Goal: Entertainment & Leisure: Consume media (video, audio)

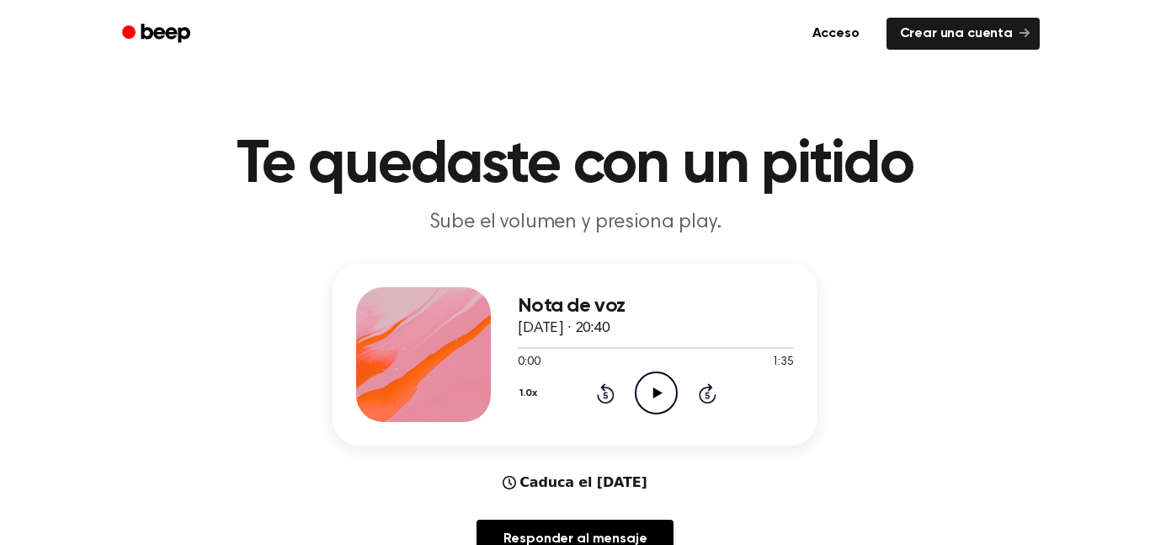
click at [672, 408] on icon "Play Audio" at bounding box center [656, 392] width 43 height 43
drag, startPoint x: 552, startPoint y: 361, endPoint x: 536, endPoint y: 333, distance: 32.1
click at [503, 346] on div "Nota de voz [DATE] · 20:40 0:12 1:35 Su navegador no soporta el elemento [objec…" at bounding box center [575, 355] width 485 height 182
click at [536, 333] on font "[DATE] · 20:40" at bounding box center [564, 328] width 93 height 15
drag, startPoint x: 579, startPoint y: 350, endPoint x: 549, endPoint y: 349, distance: 29.5
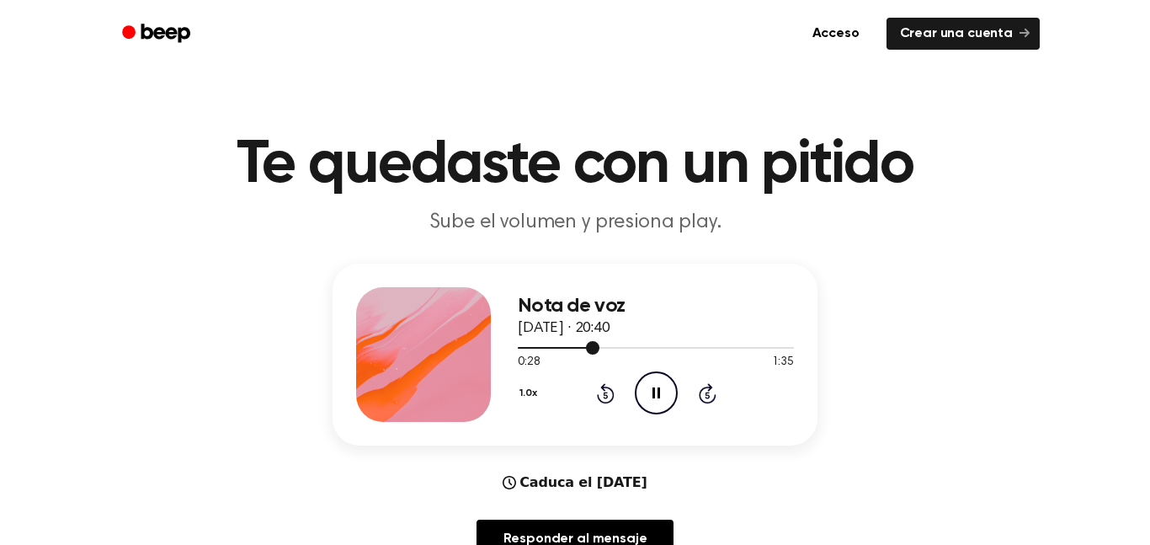
click at [549, 349] on div at bounding box center [656, 346] width 276 height 13
click at [369, 349] on div at bounding box center [423, 354] width 135 height 135
drag, startPoint x: 550, startPoint y: 351, endPoint x: 467, endPoint y: 344, distance: 83.6
click at [467, 344] on div "Nota de voz 14 de septiembre de 2025 · 20:40 0:12 1:35 Su navegador no soporta …" at bounding box center [575, 355] width 485 height 182
click at [530, 347] on div at bounding box center [538, 348] width 40 height 2
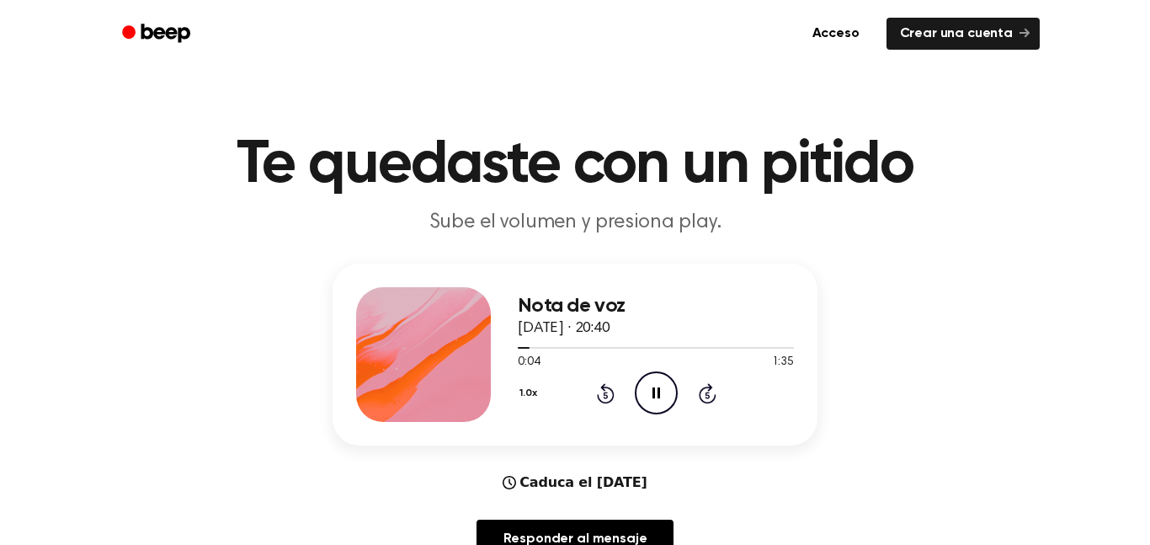
click at [514, 344] on div "Nota de voz 14 de septiembre de 2025 · 20:40 0:04 1:35 Su navegador no soporta …" at bounding box center [575, 355] width 485 height 182
click at [650, 392] on icon "Pause Audio" at bounding box center [656, 392] width 43 height 43
drag, startPoint x: 521, startPoint y: 352, endPoint x: 431, endPoint y: 352, distance: 90.1
click at [431, 352] on div "Nota de voz 14 de septiembre de 2025 · 20:40 0:05 1:35 Su navegador no soporta …" at bounding box center [575, 355] width 485 height 182
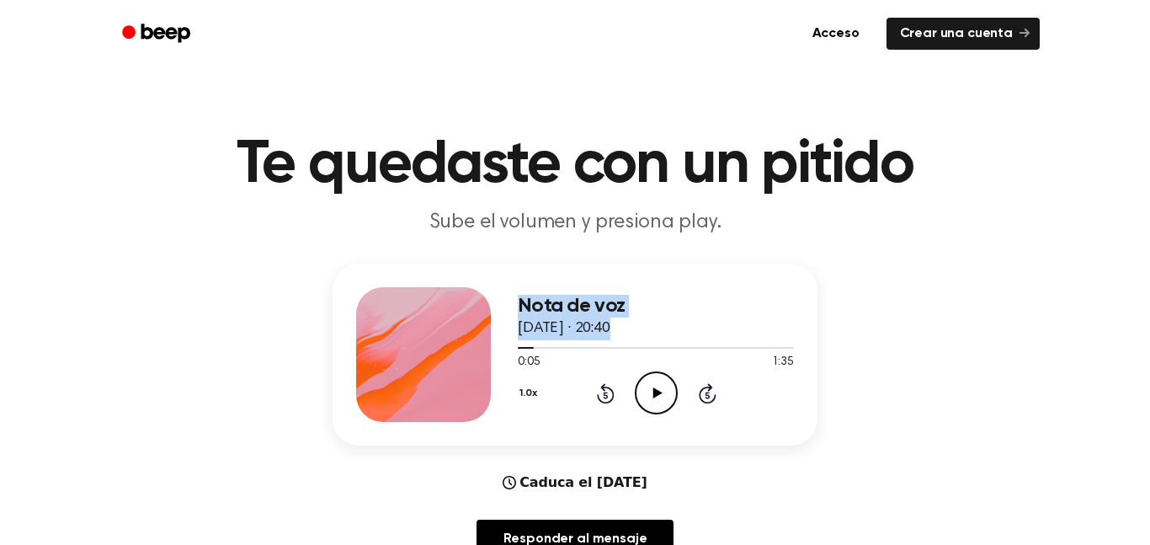
click at [479, 349] on div at bounding box center [423, 354] width 135 height 135
drag, startPoint x: 521, startPoint y: 346, endPoint x: 512, endPoint y: 344, distance: 9.6
click at [512, 344] on div "Nota de voz 14 de septiembre de 2025 · 20:40 0:05 1:35 Su navegador no soporta …" at bounding box center [575, 355] width 485 height 182
click at [520, 349] on span at bounding box center [526, 347] width 13 height 13
click at [520, 349] on div at bounding box center [656, 346] width 276 height 13
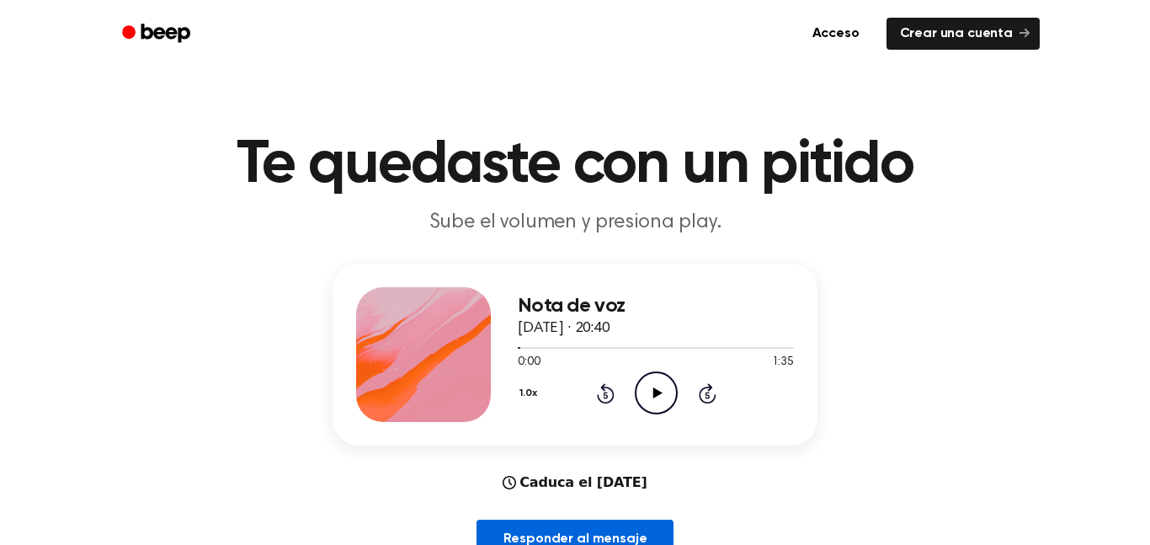
click at [630, 522] on link "Responder al mensaje" at bounding box center [576, 539] width 198 height 39
click at [650, 384] on icon "Play Audio" at bounding box center [656, 392] width 43 height 43
click at [563, 339] on div "Nota de voz [DATE] · 20:40" at bounding box center [656, 317] width 276 height 45
click at [560, 347] on div at bounding box center [656, 348] width 276 height 2
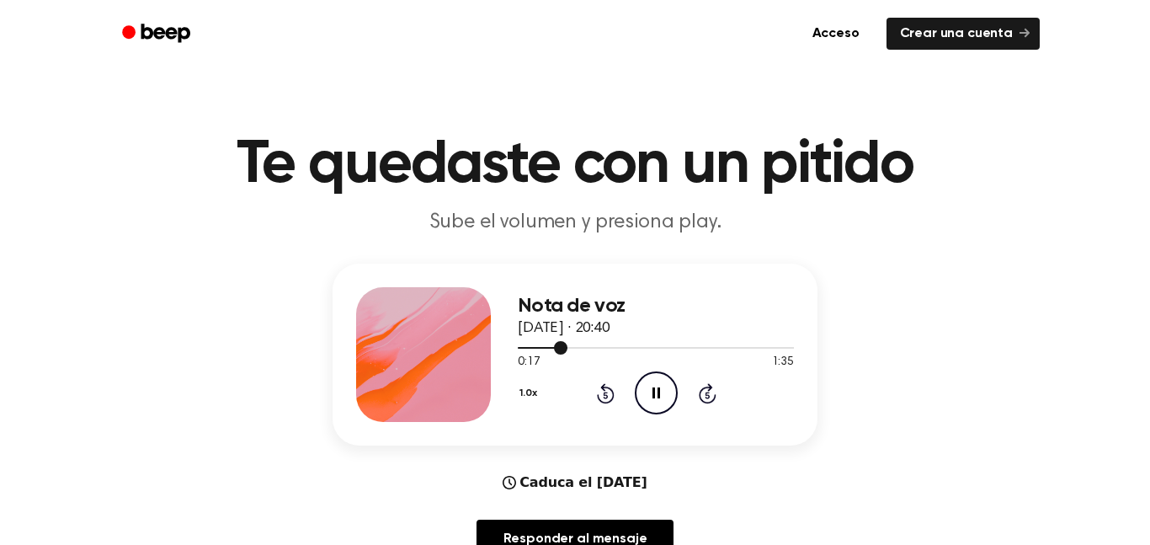
click at [560, 346] on span at bounding box center [560, 347] width 13 height 13
click at [560, 346] on span at bounding box center [554, 347] width 13 height 13
click at [659, 390] on icon at bounding box center [657, 392] width 8 height 11
click at [658, 401] on icon "Play Audio" at bounding box center [656, 392] width 43 height 43
click at [658, 401] on icon "Pause Audio" at bounding box center [656, 392] width 43 height 43
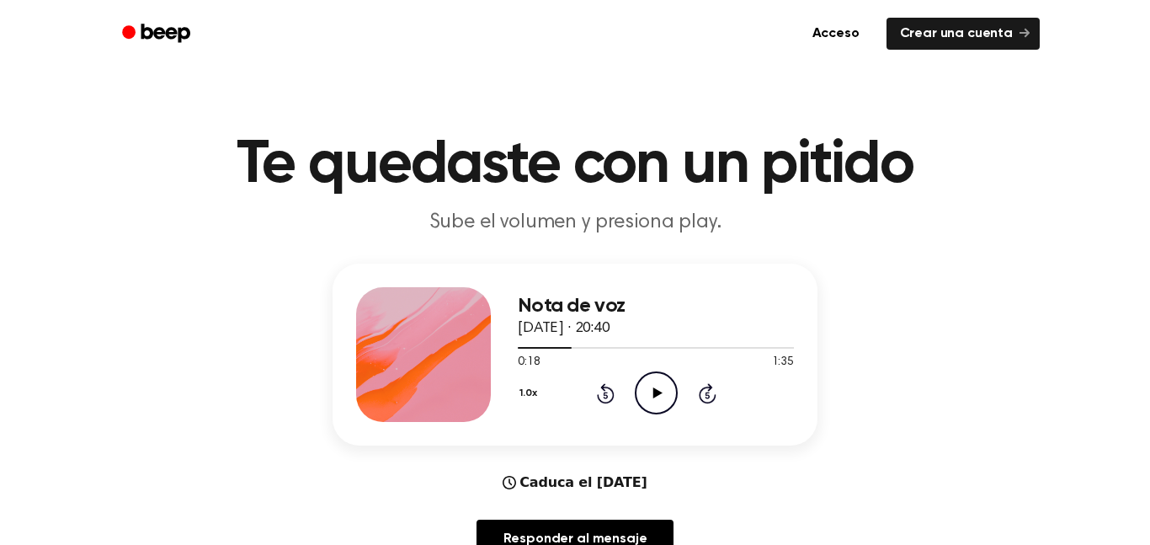
click at [658, 401] on icon "Play Audio" at bounding box center [656, 392] width 43 height 43
click at [658, 401] on icon "Pause Audio" at bounding box center [656, 392] width 43 height 43
click at [658, 403] on icon "Play Audio" at bounding box center [656, 392] width 43 height 43
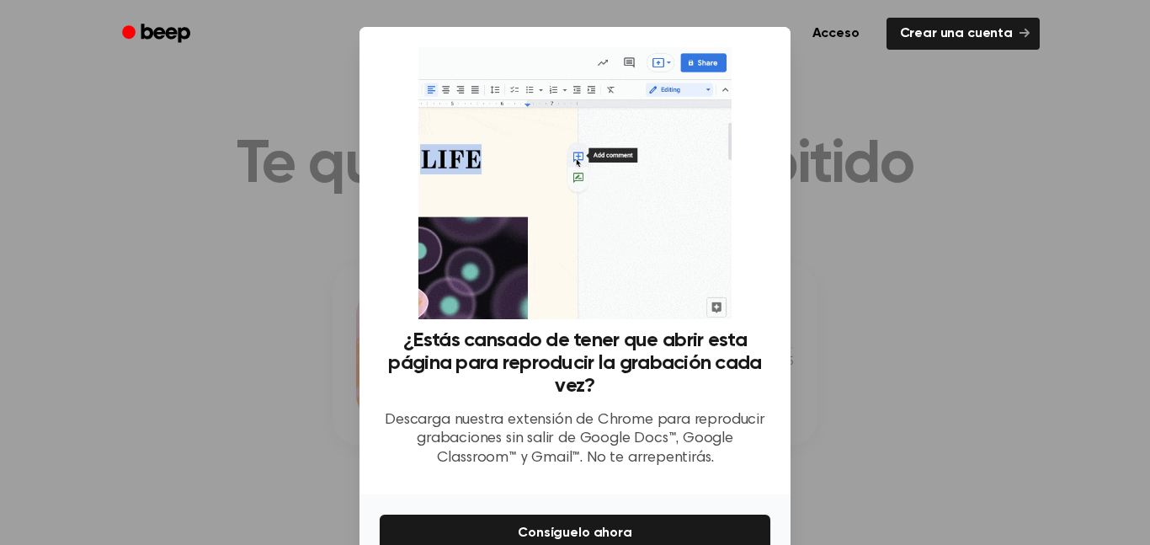
click at [860, 298] on div at bounding box center [575, 272] width 1150 height 545
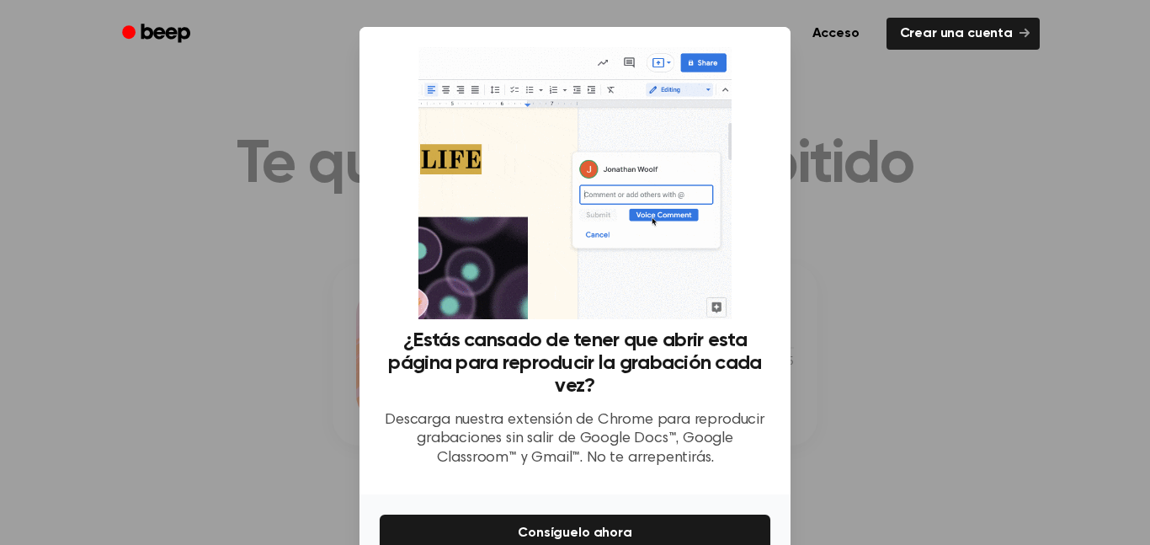
click at [841, 310] on div at bounding box center [575, 272] width 1150 height 545
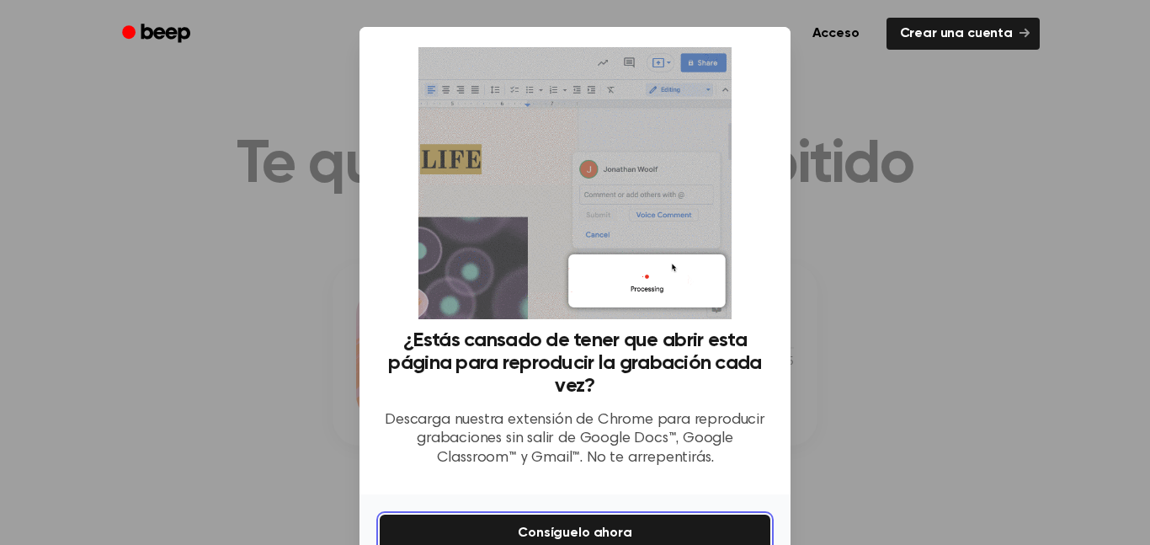
click at [574, 532] on font "Consíguelo ahora" at bounding box center [575, 532] width 114 height 13
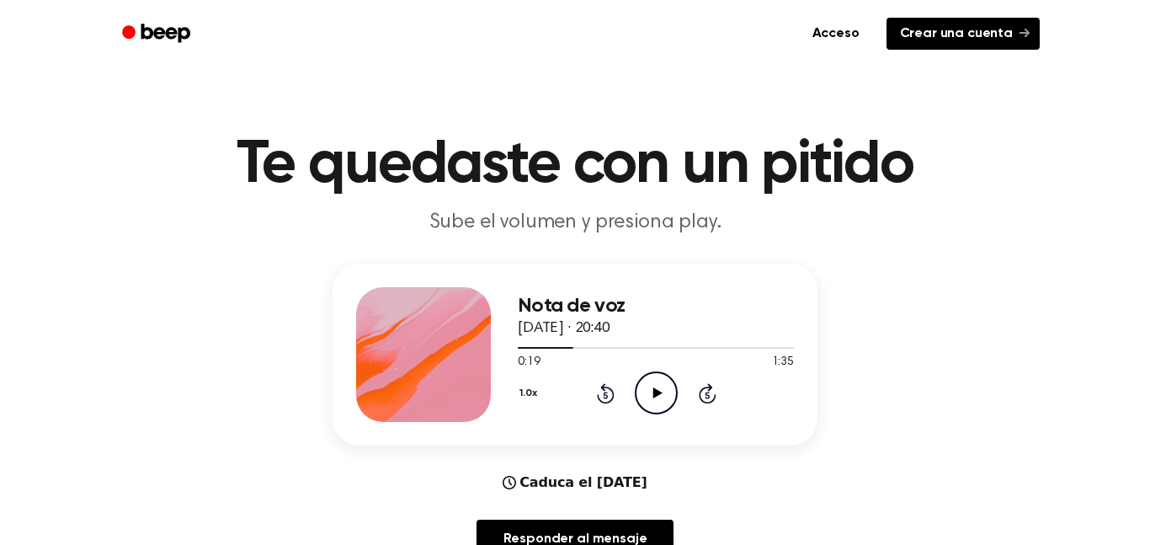
click at [965, 41] on font "Crear una cuenta" at bounding box center [956, 33] width 113 height 19
click at [659, 394] on icon at bounding box center [657, 392] width 9 height 11
click at [659, 394] on icon at bounding box center [657, 392] width 8 height 11
click at [658, 397] on icon "Play Audio" at bounding box center [656, 392] width 43 height 43
click at [617, 337] on div "Nota de voz 14 de septiembre de 2025 · 20:40" at bounding box center [656, 317] width 276 height 45
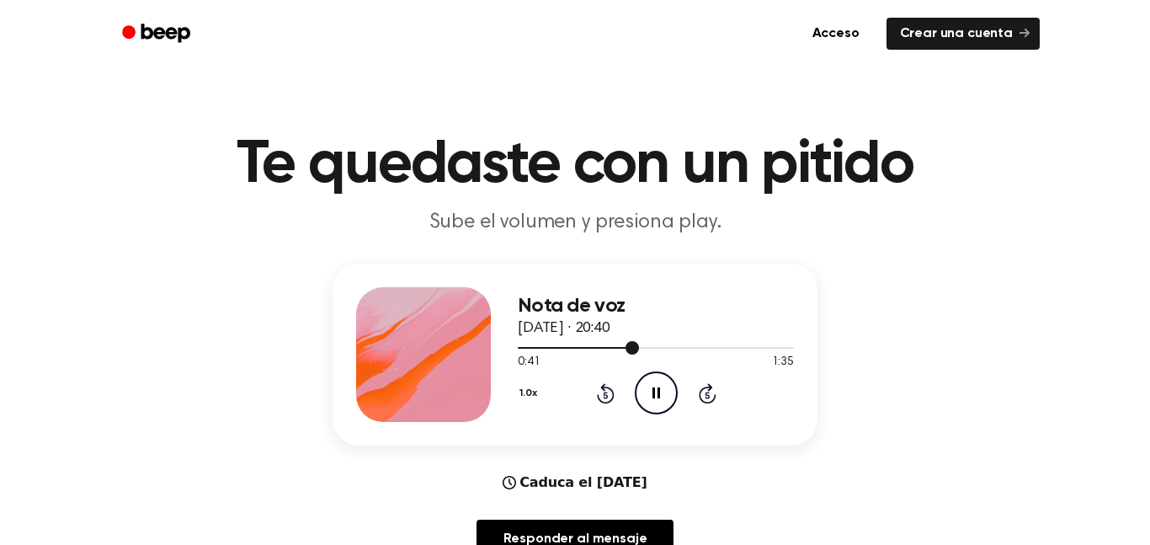
click at [623, 341] on div at bounding box center [656, 346] width 276 height 13
click at [614, 348] on div at bounding box center [575, 348] width 115 height 2
click at [615, 347] on span at bounding box center [614, 347] width 13 height 13
click at [560, 368] on div "0:34 1:35" at bounding box center [656, 363] width 276 height 18
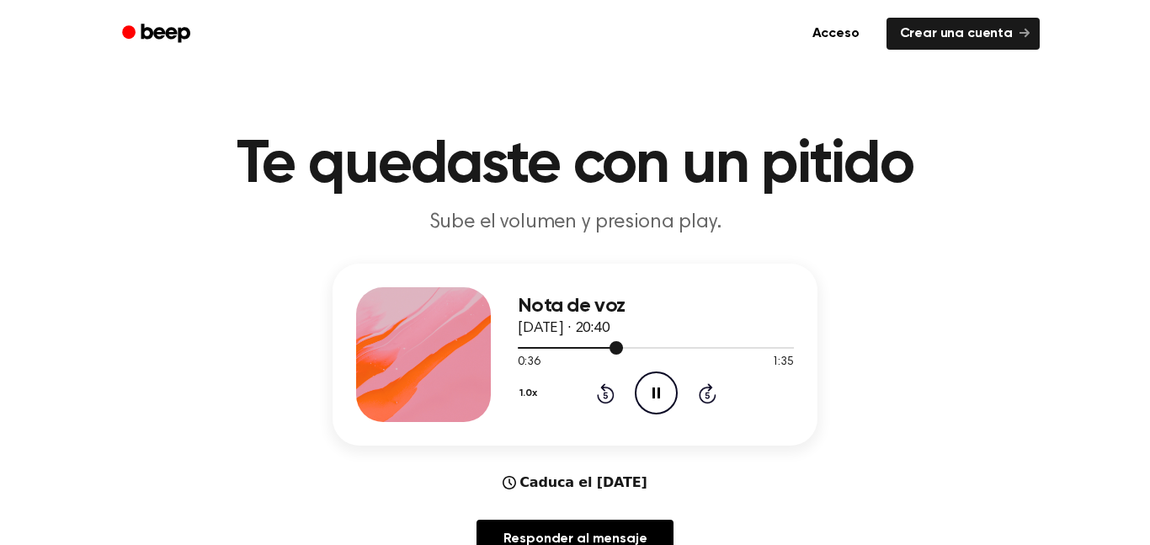
click at [584, 341] on div at bounding box center [656, 346] width 276 height 13
click at [605, 342] on div at bounding box center [656, 346] width 276 height 13
click at [644, 387] on icon "Play Audio" at bounding box center [656, 392] width 43 height 43
click at [637, 343] on div at bounding box center [656, 346] width 276 height 13
click at [657, 347] on div at bounding box center [656, 348] width 276 height 2
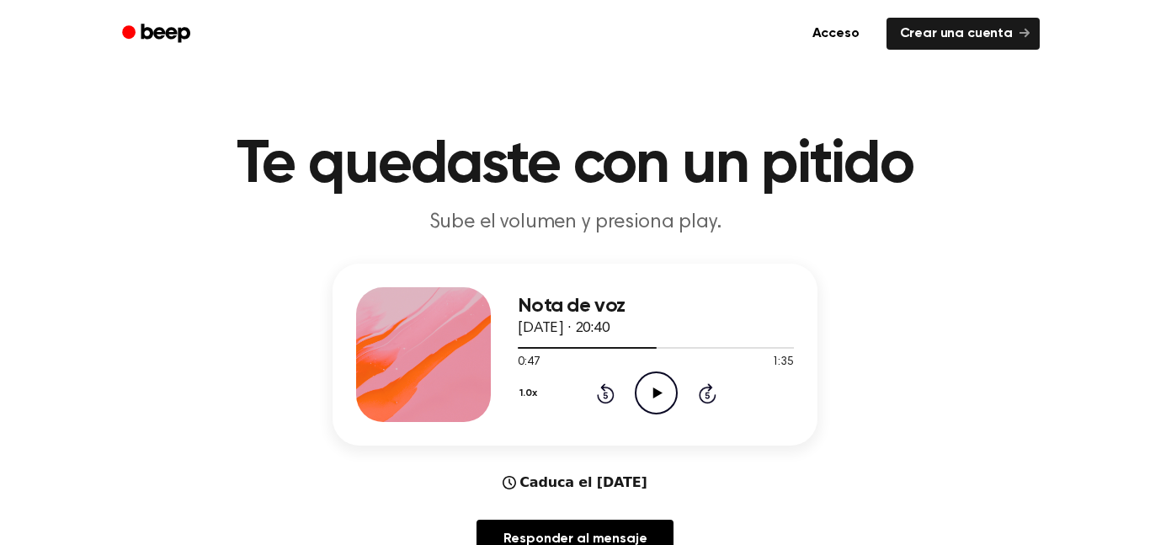
click at [653, 393] on icon "Play Audio" at bounding box center [656, 392] width 43 height 43
click at [653, 393] on icon at bounding box center [657, 392] width 8 height 11
click at [653, 393] on icon "Play Audio" at bounding box center [656, 392] width 43 height 43
click at [677, 344] on div at bounding box center [656, 346] width 276 height 13
click at [658, 376] on icon "Play Audio" at bounding box center [656, 392] width 43 height 43
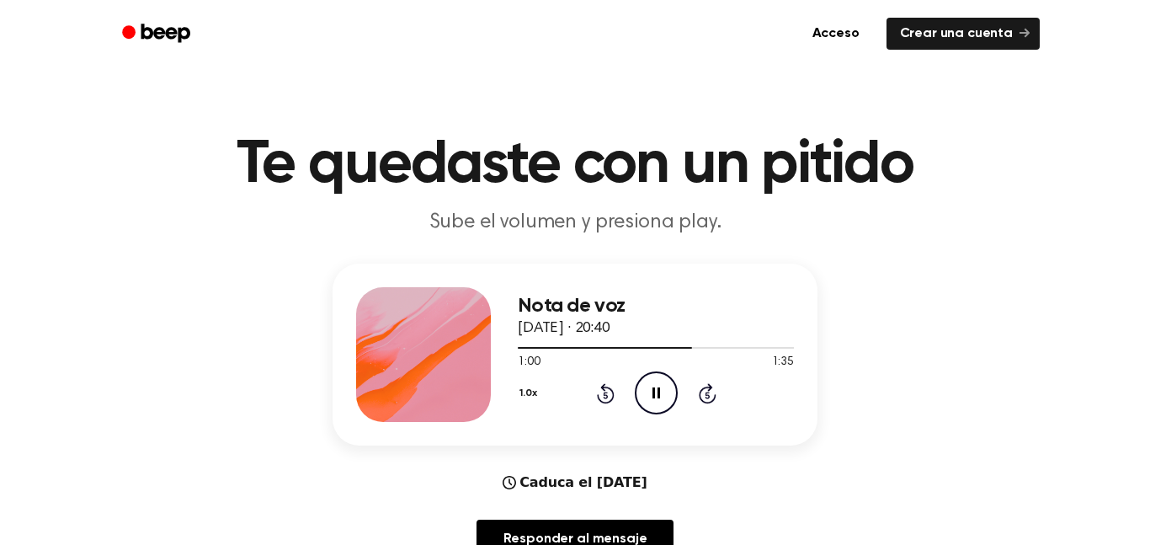
click at [661, 359] on div "1:00 1:35" at bounding box center [656, 363] width 276 height 18
click at [656, 347] on div at bounding box center [656, 348] width 276 height 2
click at [693, 355] on div "1:13 1:35" at bounding box center [656, 363] width 276 height 18
click at [687, 344] on div at bounding box center [656, 346] width 276 height 13
click at [668, 389] on icon "Pause Audio" at bounding box center [656, 392] width 43 height 43
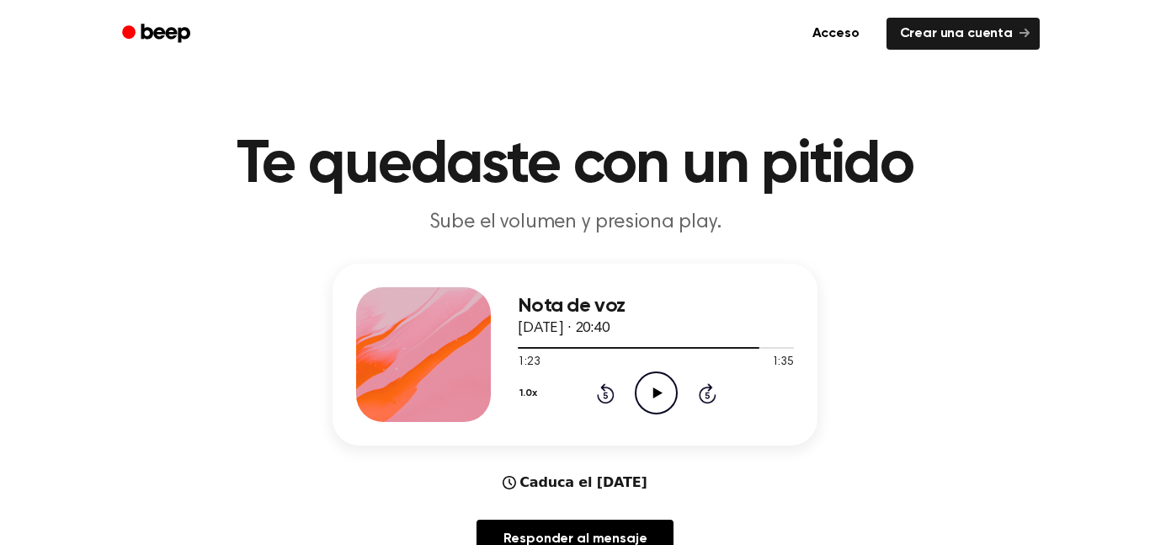
click at [714, 361] on div "1:23 1:35" at bounding box center [656, 363] width 276 height 18
click at [713, 352] on div at bounding box center [656, 346] width 276 height 13
click at [660, 383] on icon "Play Audio" at bounding box center [656, 392] width 43 height 43
